Goal: Task Accomplishment & Management: Use online tool/utility

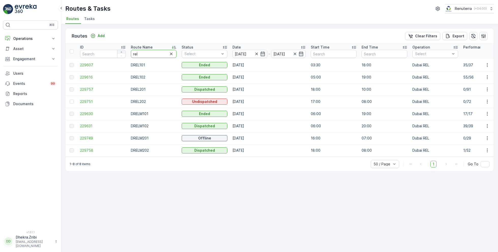
drag, startPoint x: 143, startPoint y: 53, endPoint x: 118, endPoint y: 52, distance: 24.9
type input "roro"
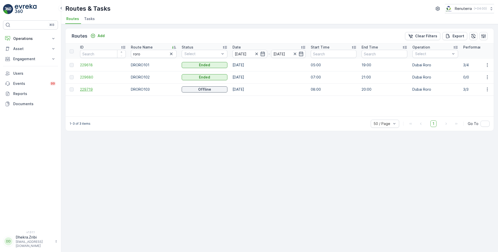
click at [85, 89] on span "229719" at bounding box center [103, 89] width 46 height 5
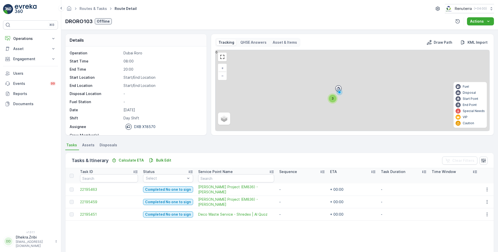
scroll to position [16, 0]
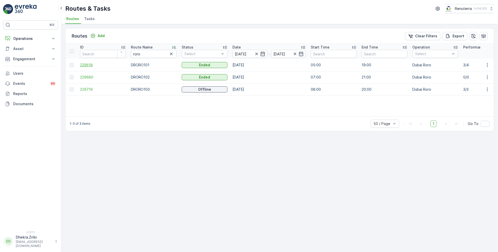
click at [87, 64] on span "229618" at bounding box center [103, 64] width 46 height 5
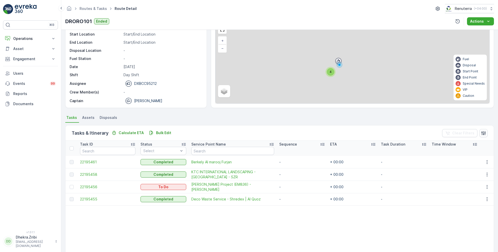
scroll to position [28, 0]
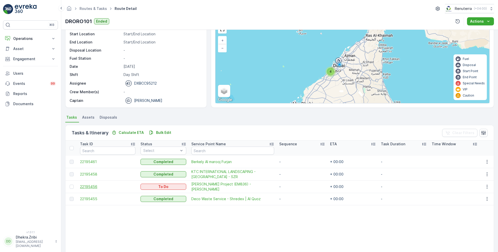
click at [91, 186] on span "22195456" at bounding box center [107, 186] width 55 height 5
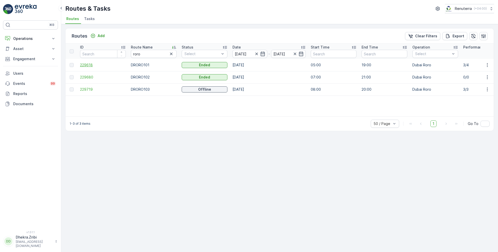
click at [83, 64] on span "229618" at bounding box center [103, 64] width 46 height 5
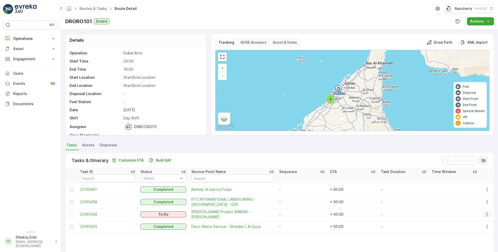
click at [485, 213] on icon "button" at bounding box center [486, 214] width 5 height 5
click at [470, 189] on span "Change Route" at bounding box center [474, 189] width 25 height 5
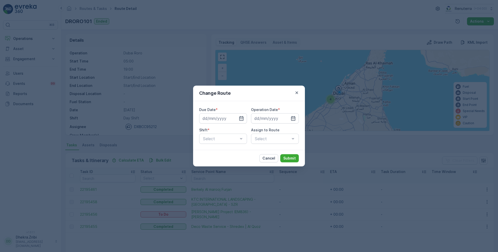
type input "[DATE]"
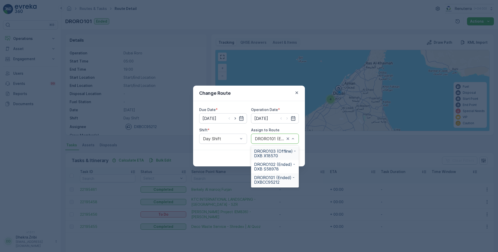
click at [268, 149] on span "DRORO103 (Offline) - DXB X18570" at bounding box center [275, 153] width 42 height 9
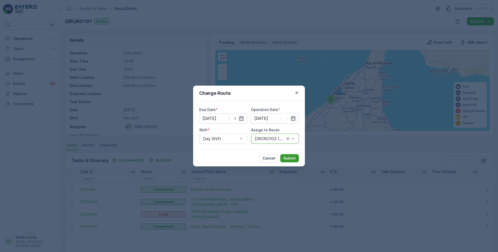
click at [290, 158] on p "Submit" at bounding box center [289, 158] width 12 height 5
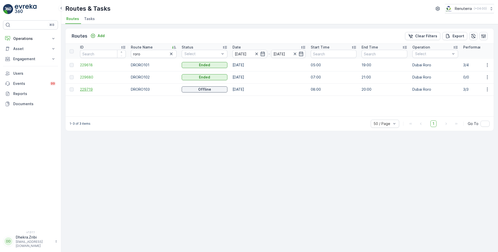
click at [82, 88] on span "229719" at bounding box center [103, 89] width 46 height 5
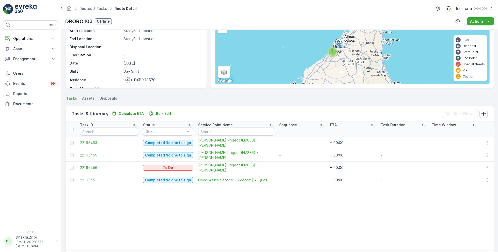
scroll to position [65, 0]
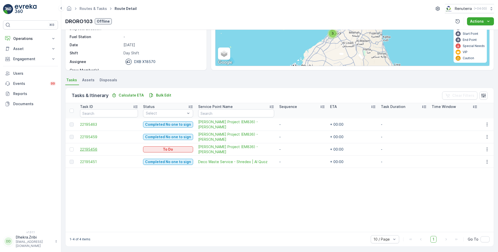
click at [80, 148] on span "22195456" at bounding box center [109, 149] width 58 height 5
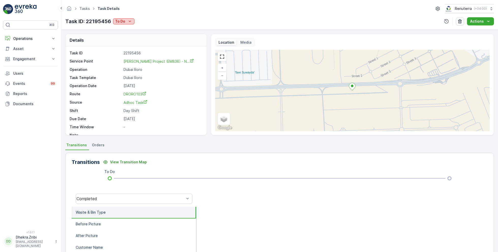
click at [128, 22] on icon "To Do" at bounding box center [129, 21] width 5 height 5
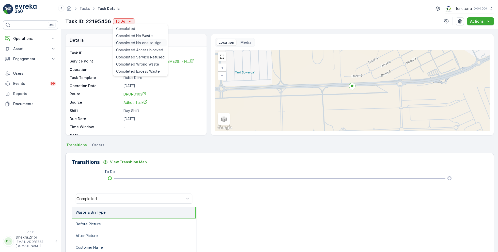
click at [135, 42] on span "Completed No one to sign" at bounding box center [138, 42] width 45 height 5
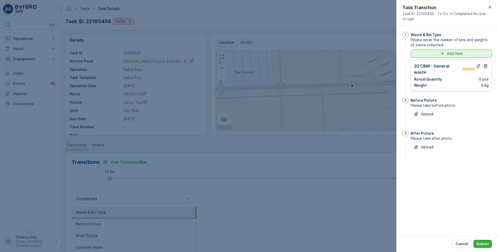
click at [447, 54] on p "Add Item" at bounding box center [455, 53] width 16 height 5
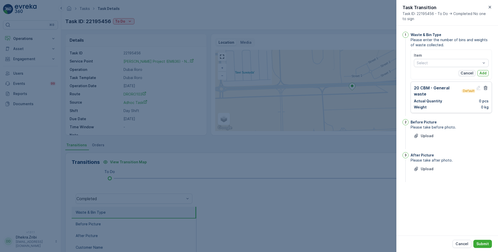
click at [469, 73] on p "Cancel" at bounding box center [466, 73] width 13 height 5
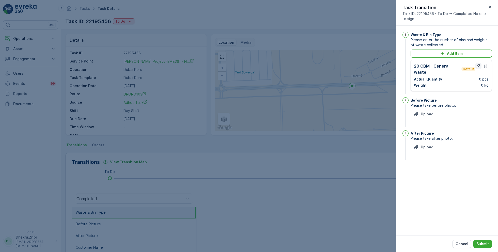
click at [477, 64] on icon "button" at bounding box center [478, 65] width 5 height 5
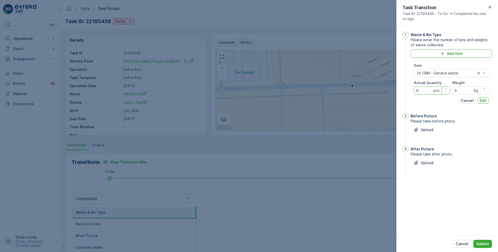
drag, startPoint x: 422, startPoint y: 88, endPoint x: 412, endPoint y: 88, distance: 10.7
click at [412, 88] on div "Item 20 CBM - General waste Actual Quantity 0 pcs Weight 0 kg Cancel Edit" at bounding box center [450, 83] width 81 height 47
type Quantity "1"
click at [484, 100] on p "Edit" at bounding box center [483, 100] width 7 height 5
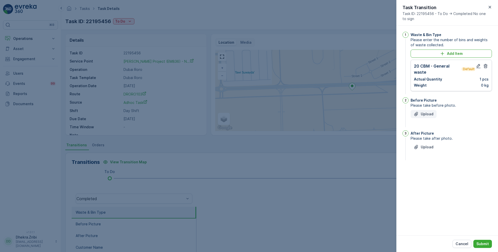
click at [425, 113] on p "Upload" at bounding box center [427, 114] width 13 height 5
click at [428, 173] on p "Upload" at bounding box center [427, 172] width 13 height 5
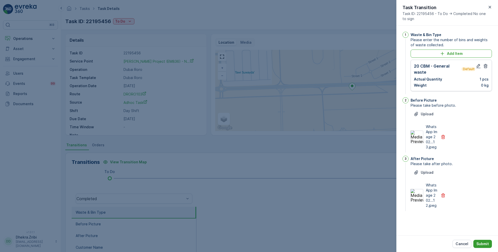
click at [484, 243] on p "Submit" at bounding box center [482, 243] width 12 height 5
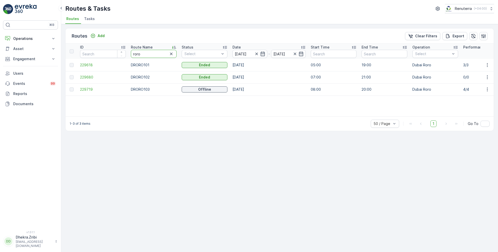
drag, startPoint x: 145, startPoint y: 53, endPoint x: 117, endPoint y: 52, distance: 27.9
type input "hat"
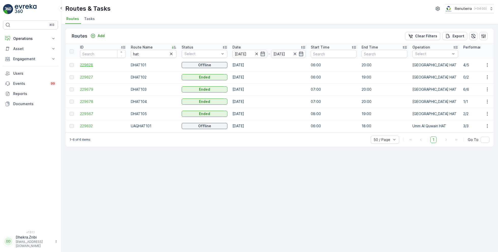
click at [89, 64] on span "229628" at bounding box center [103, 64] width 46 height 5
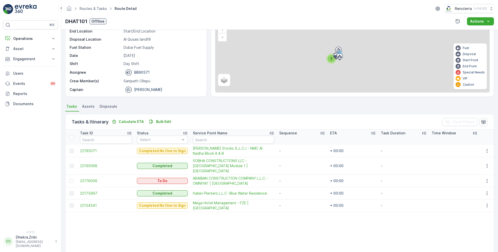
scroll to position [44, 0]
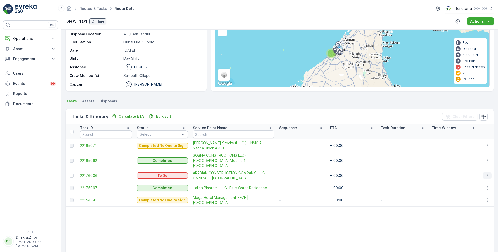
click at [487, 173] on icon "button" at bounding box center [486, 175] width 5 height 5
click at [471, 198] on span "Remove from Route" at bounding box center [479, 198] width 34 height 5
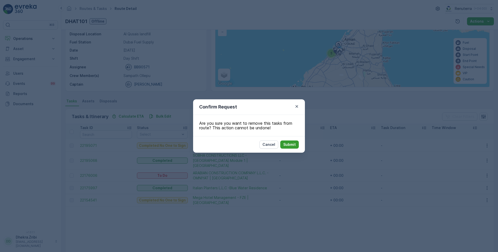
click at [292, 142] on p "Submit" at bounding box center [289, 144] width 12 height 5
